Goal: Task Accomplishment & Management: Manage account settings

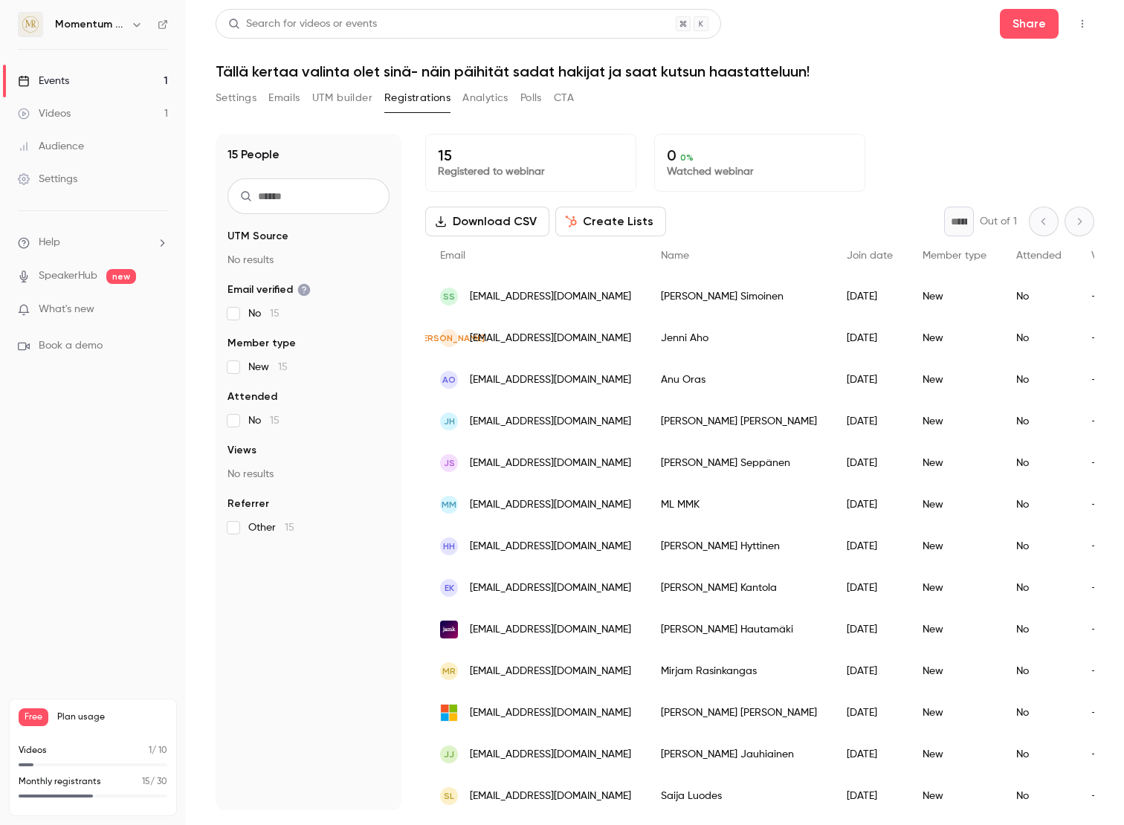
scroll to position [90, 0]
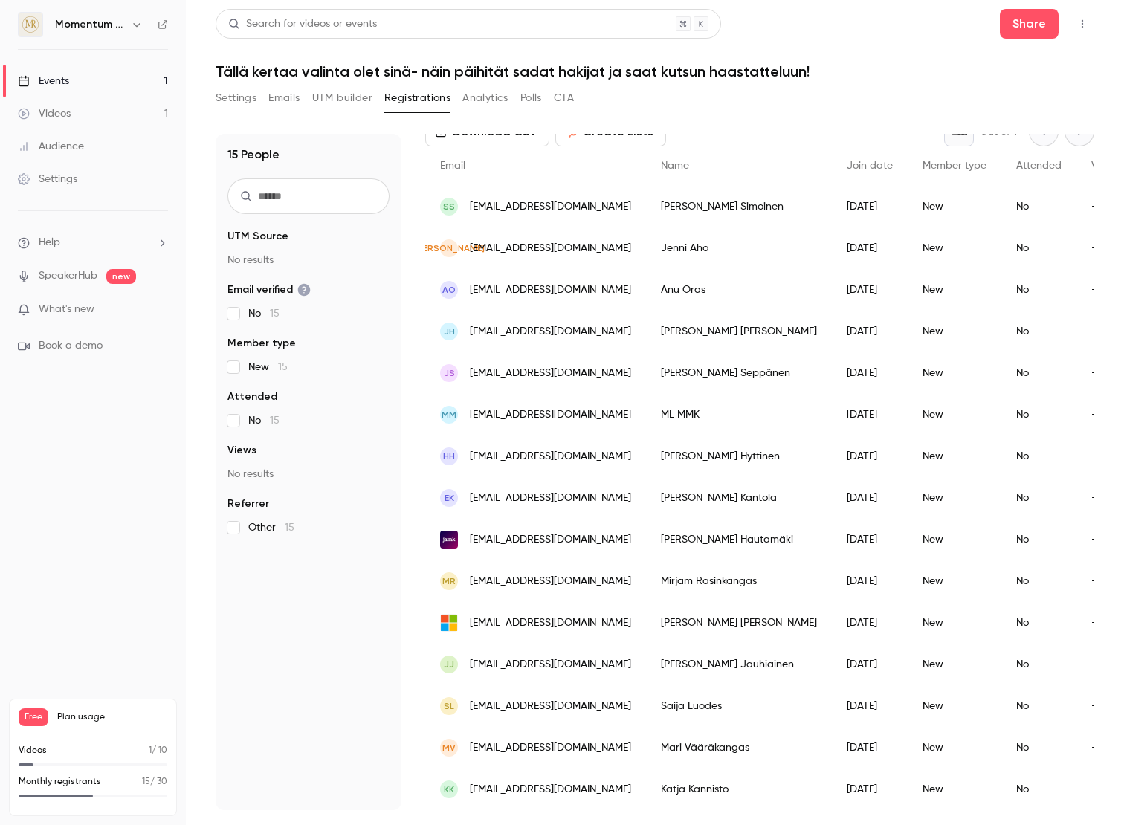
click at [233, 101] on button "Settings" at bounding box center [236, 98] width 41 height 24
